Goal: Task Accomplishment & Management: Complete application form

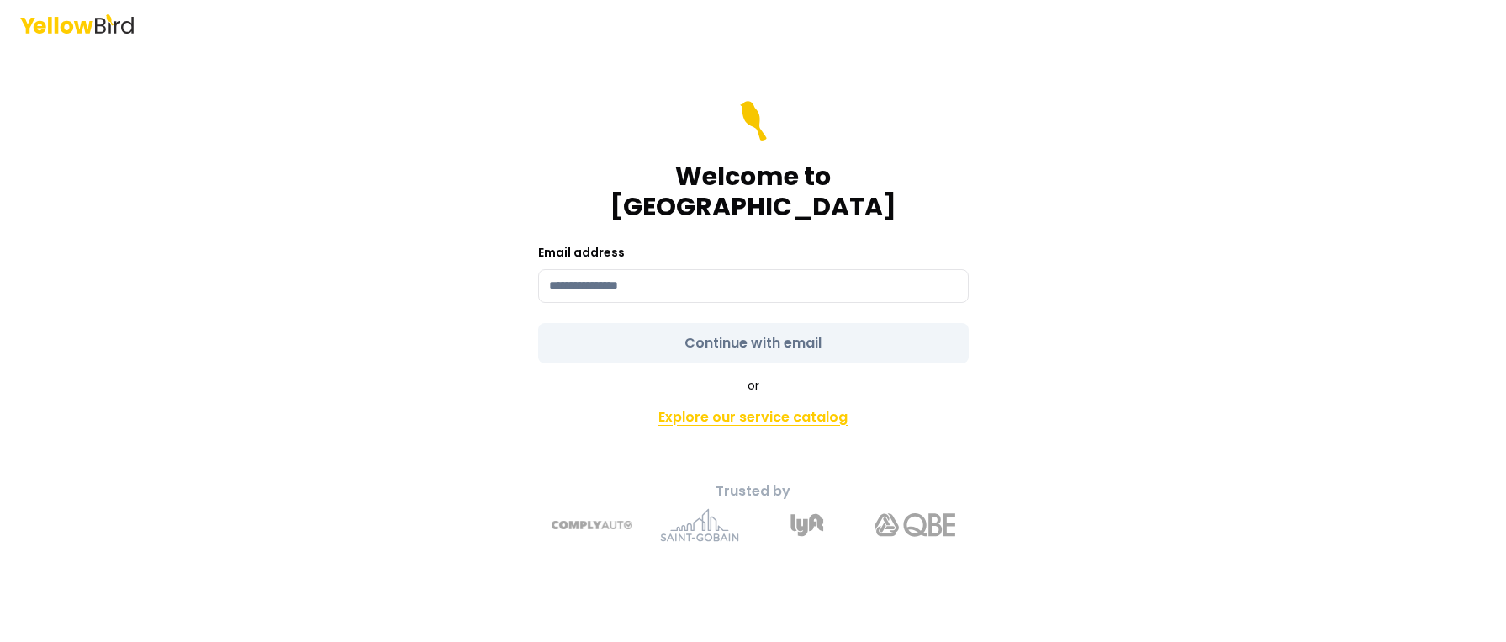
click at [804, 405] on link "Explore our service catalog" at bounding box center [753, 417] width 592 height 34
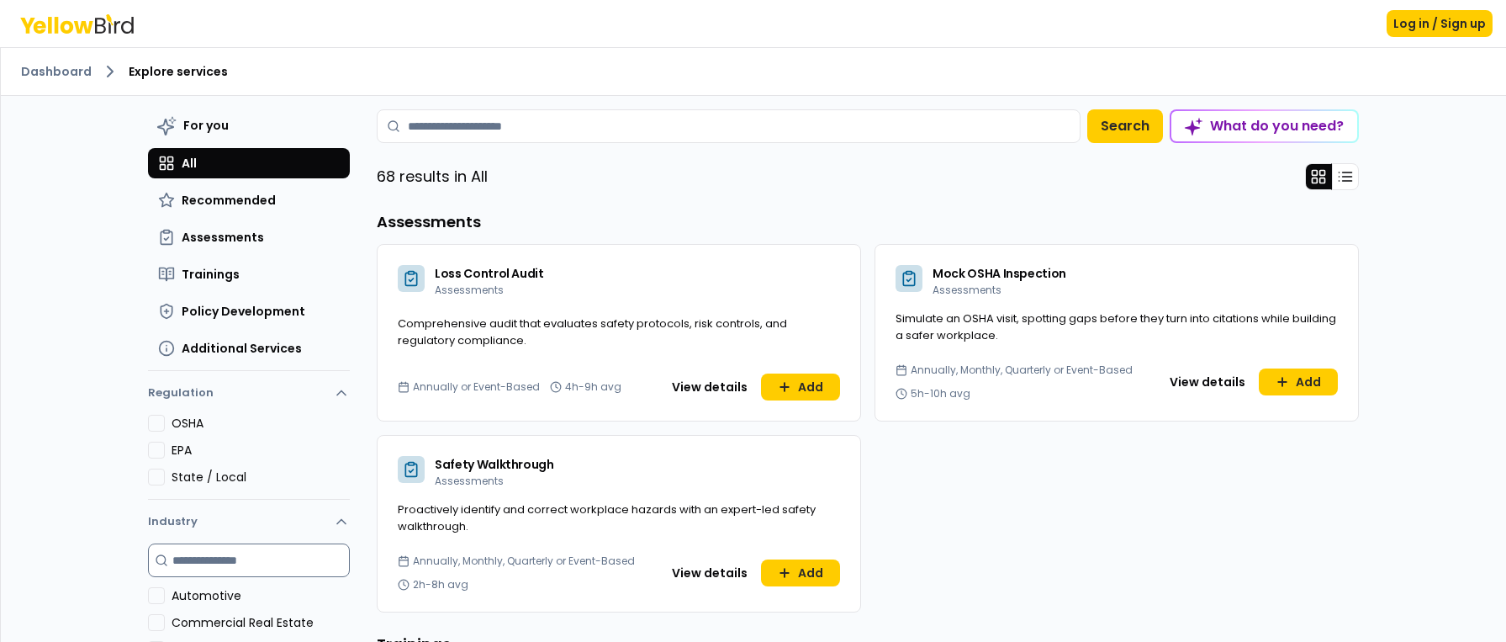
scroll to position [155, 0]
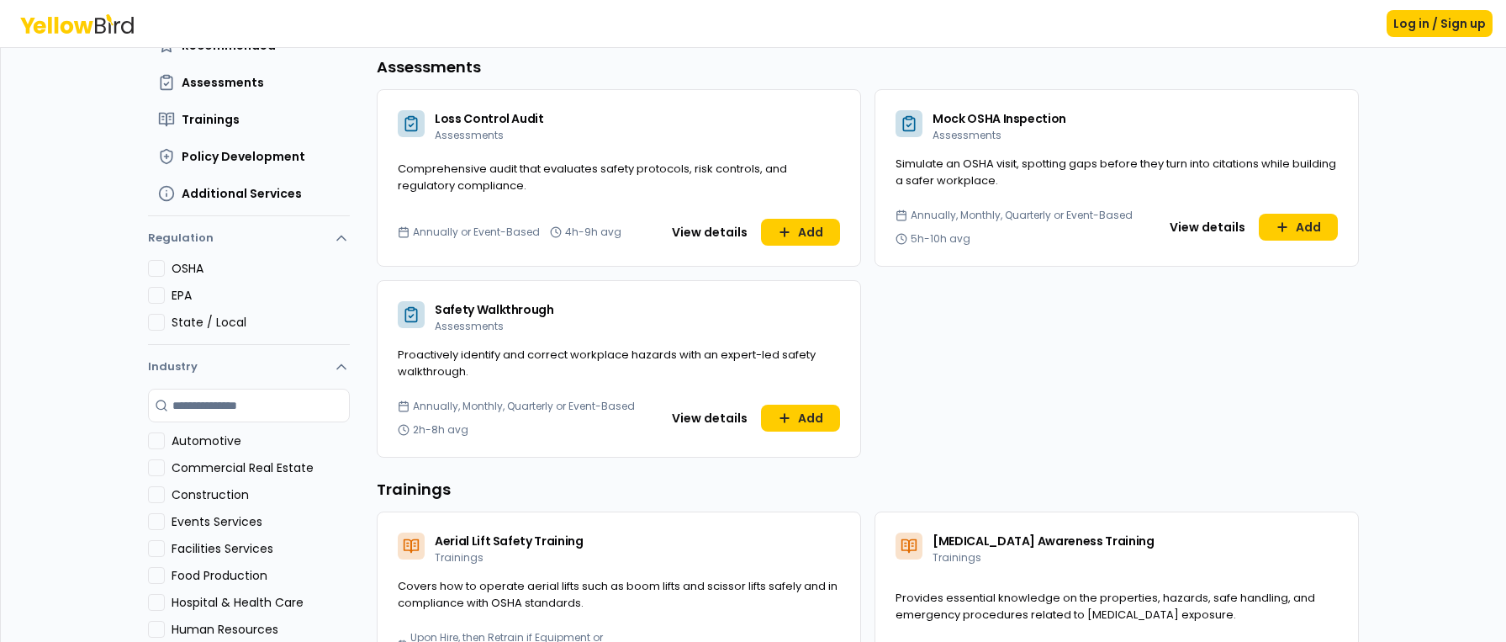
click at [154, 442] on button "Automotive" at bounding box center [156, 440] width 17 height 17
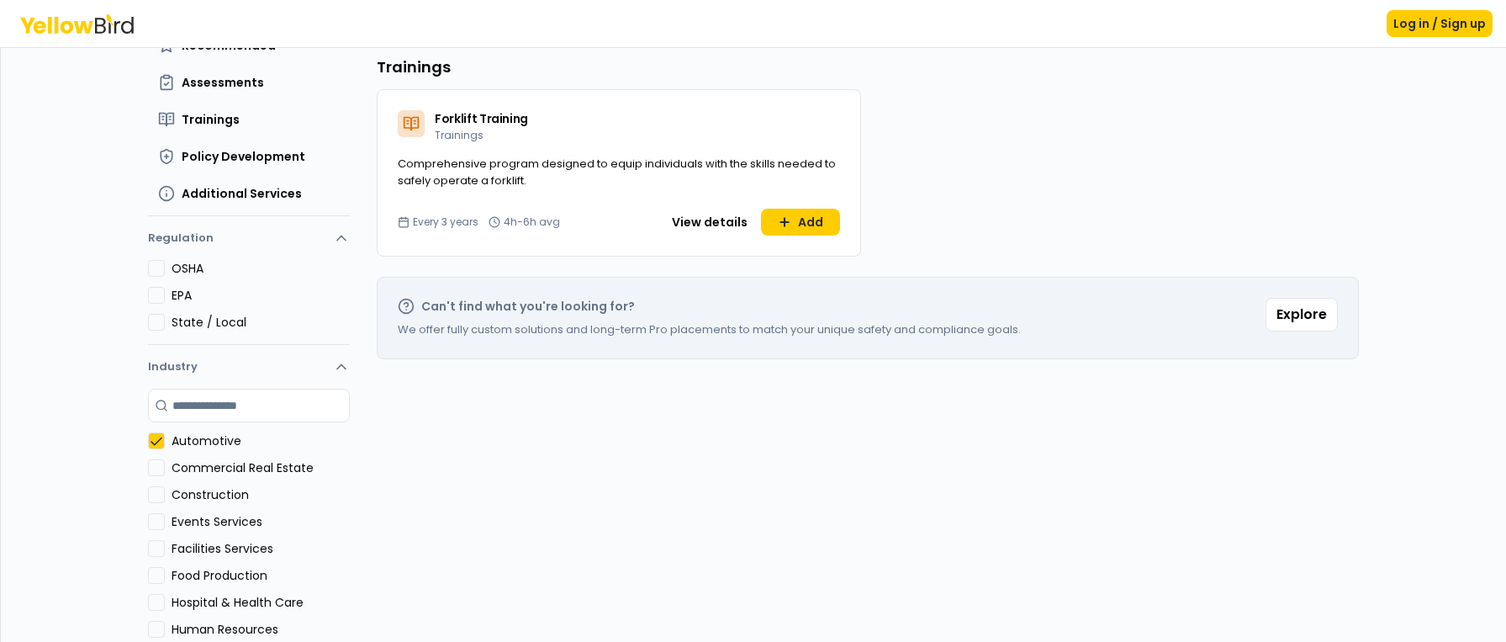
click at [154, 470] on Estate "Commercial Real Estate" at bounding box center [156, 467] width 17 height 17
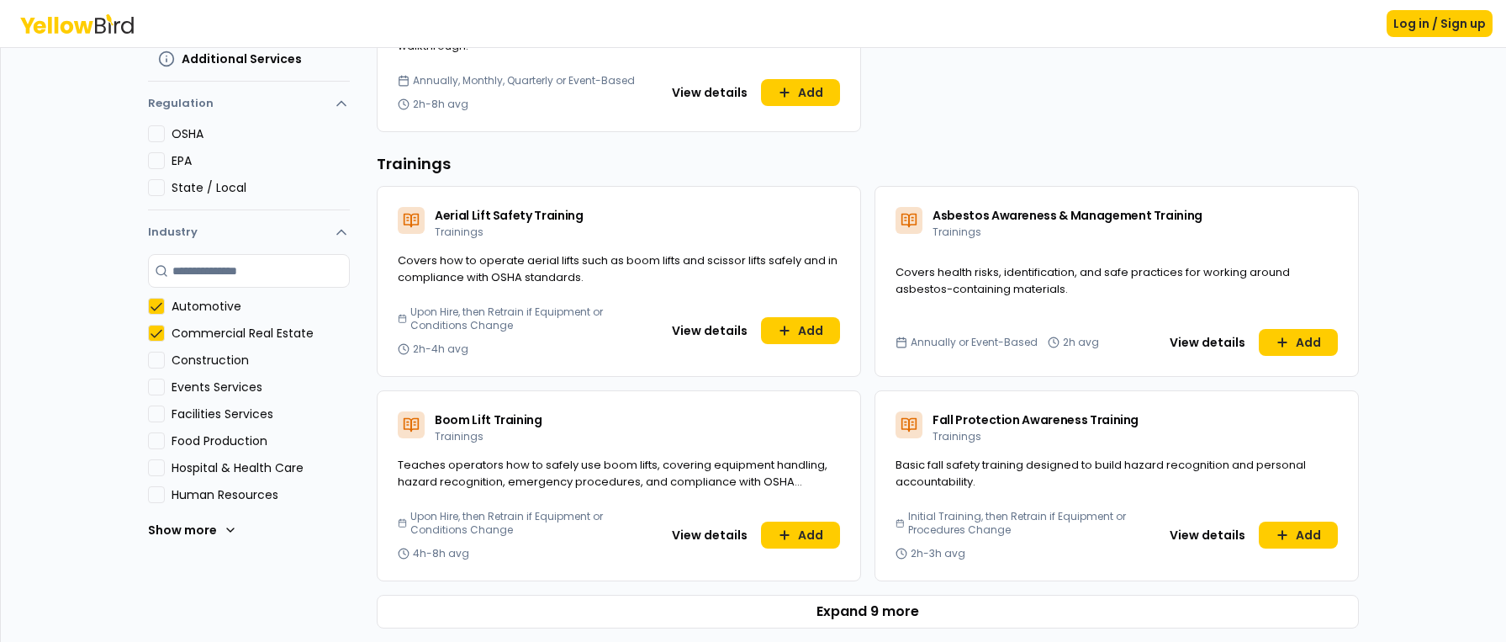
scroll to position [293, 0]
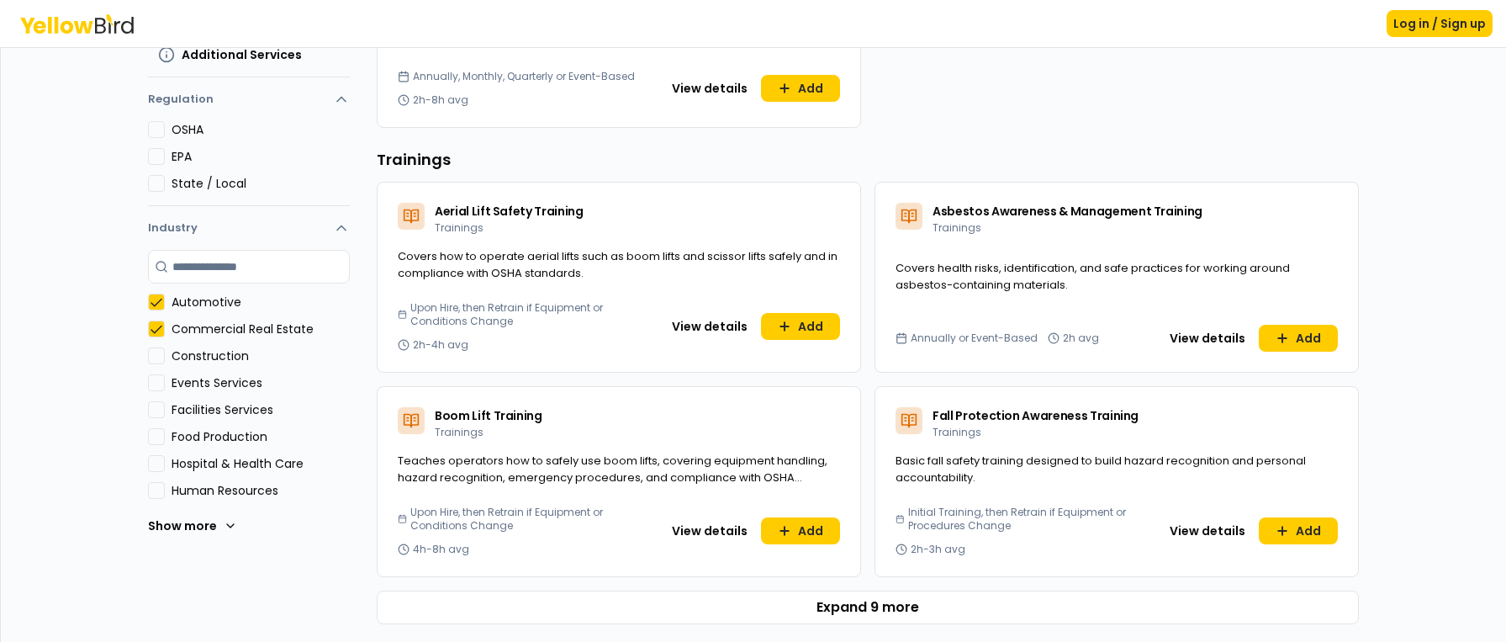
click at [148, 356] on button "Construction" at bounding box center [156, 355] width 17 height 17
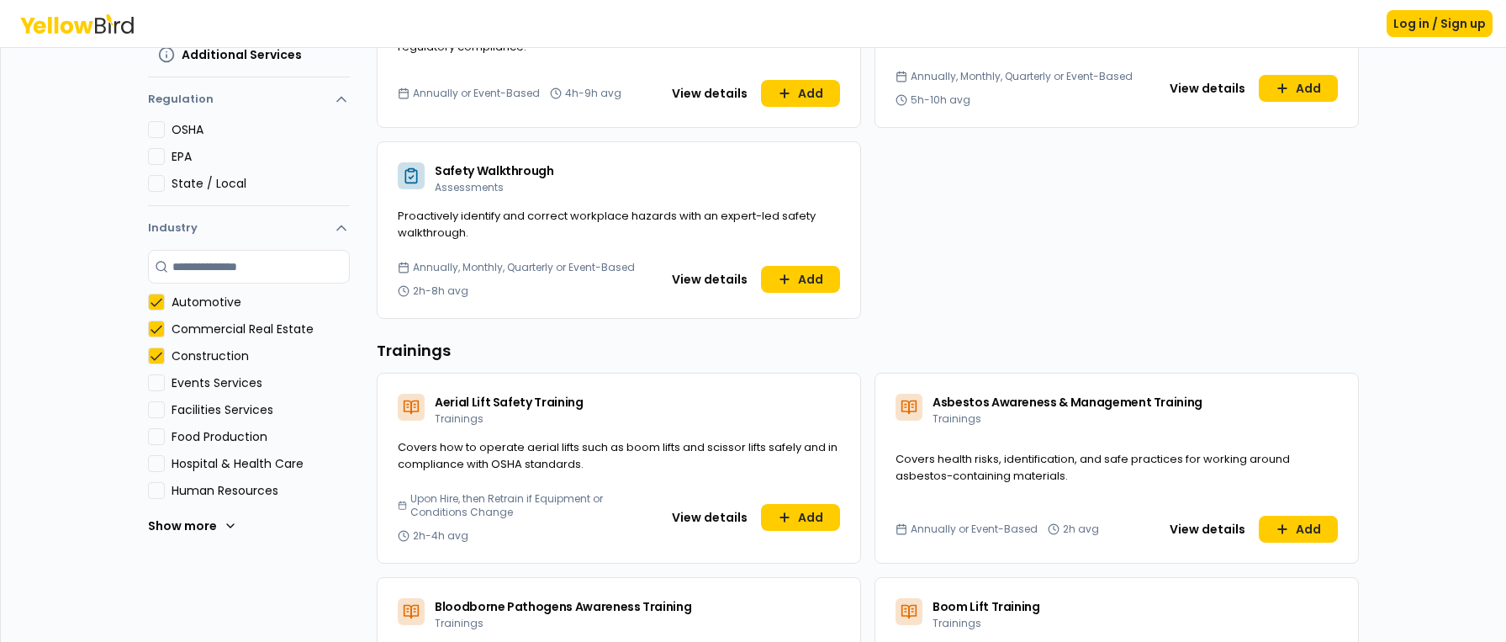
click at [148, 352] on button "Construction" at bounding box center [156, 355] width 17 height 17
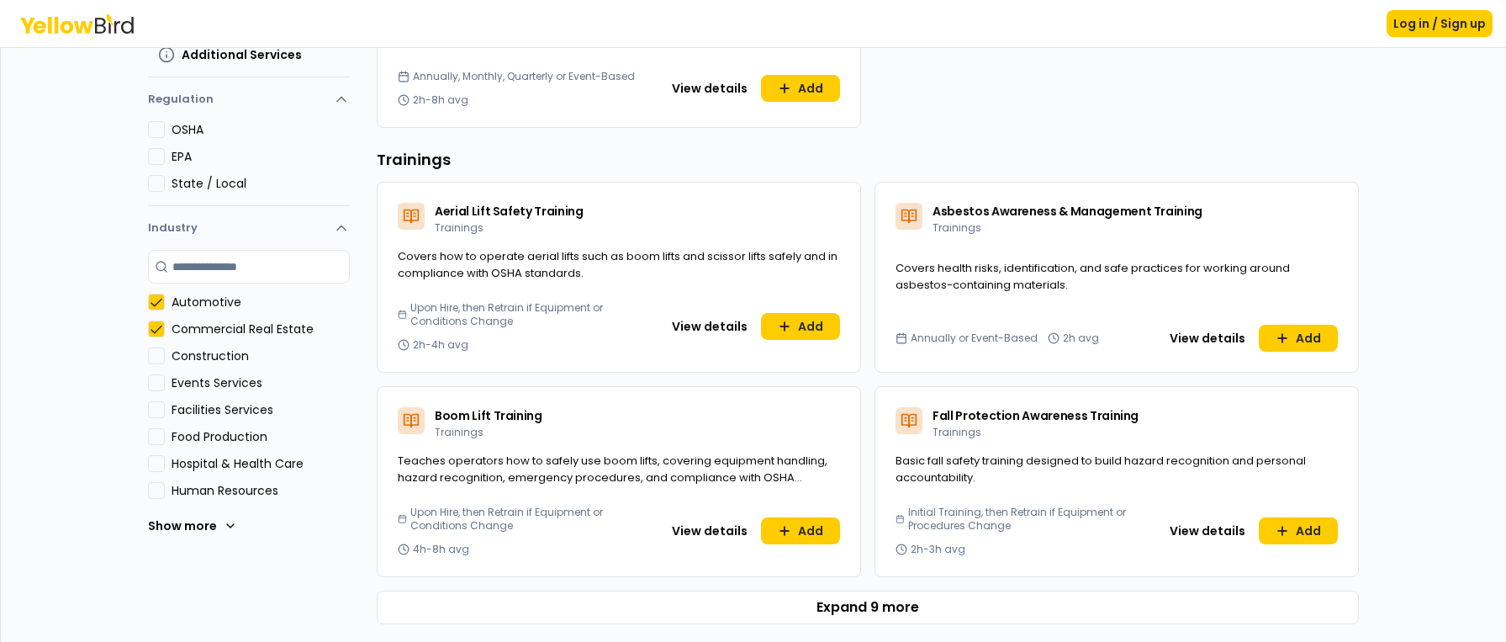
click at [156, 335] on Estate "Commercial Real Estate" at bounding box center [156, 328] width 17 height 17
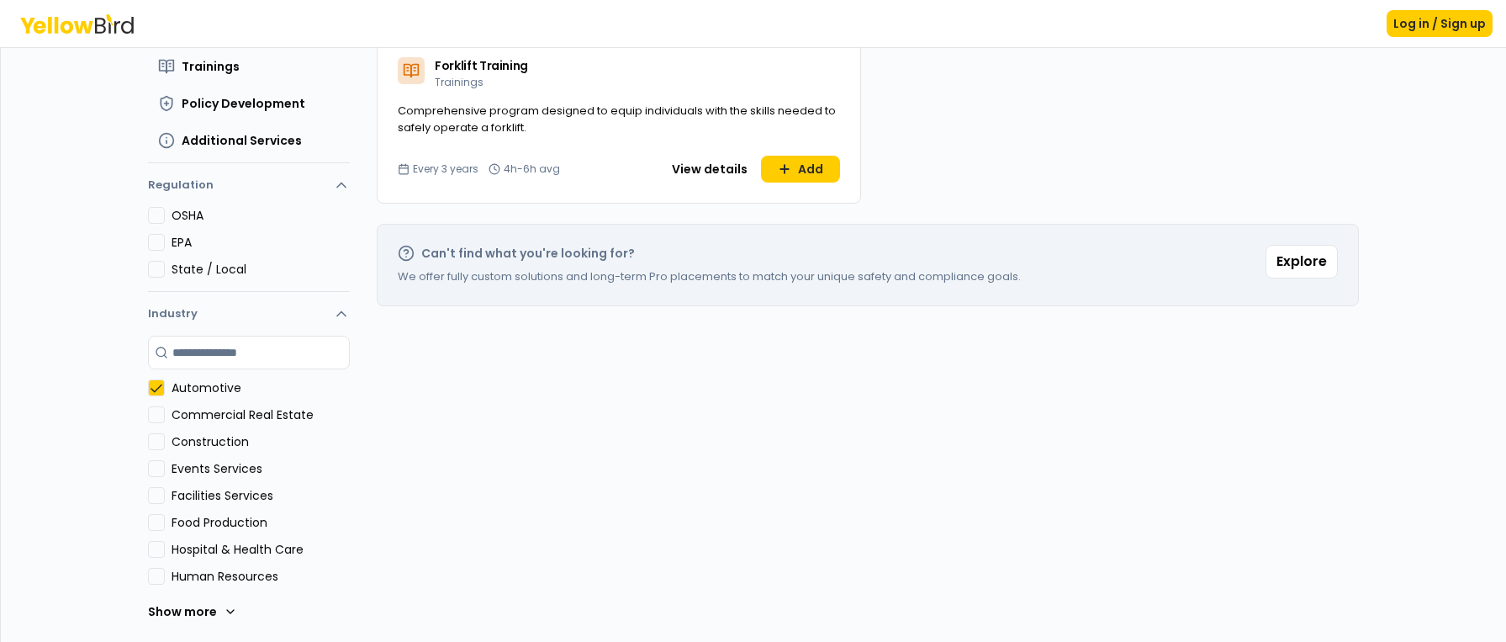
click at [151, 379] on button "Automotive" at bounding box center [156, 387] width 17 height 17
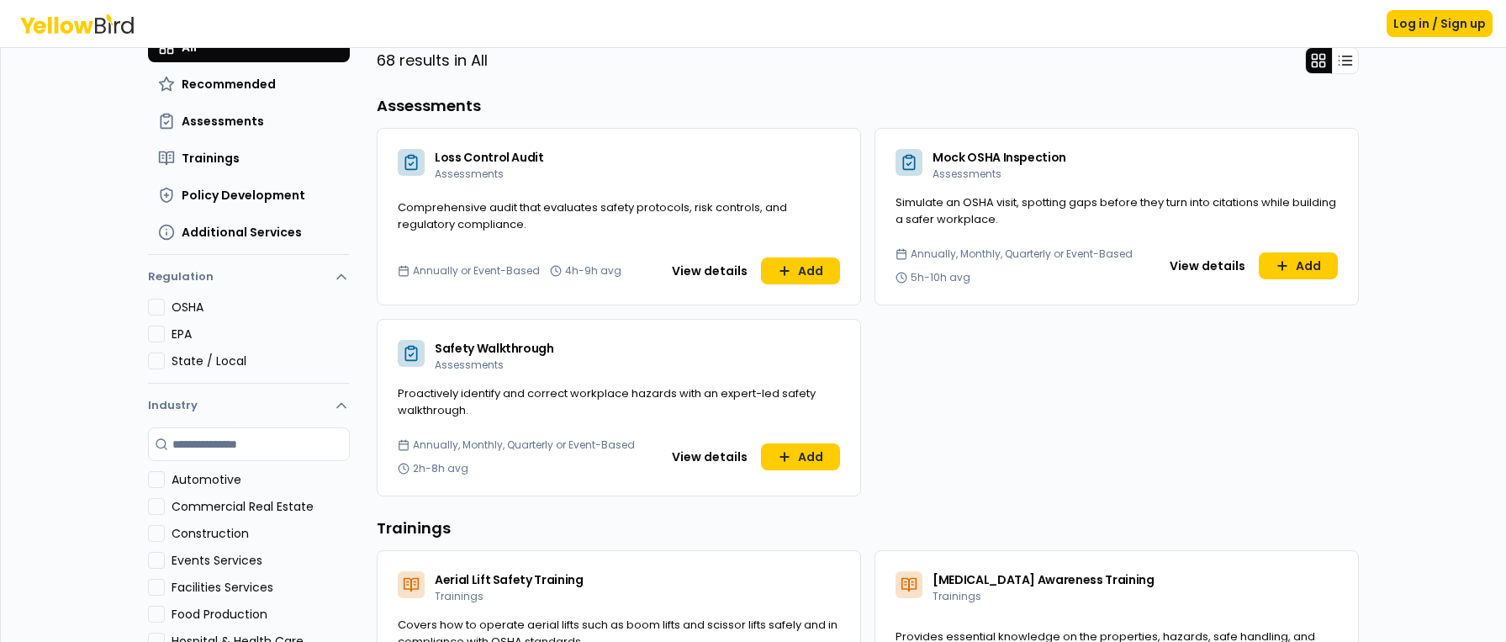
scroll to position [0, 0]
